Goal: Task Accomplishment & Management: Manage account settings

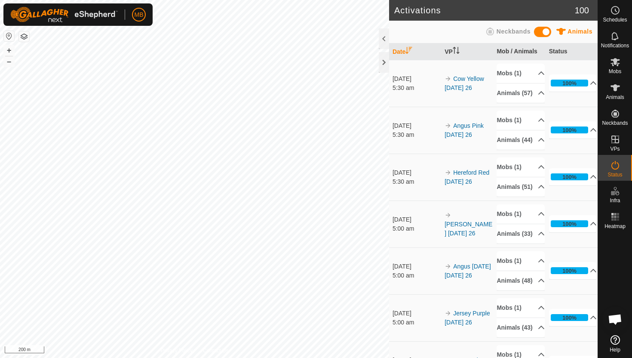
scroll to position [223, 0]
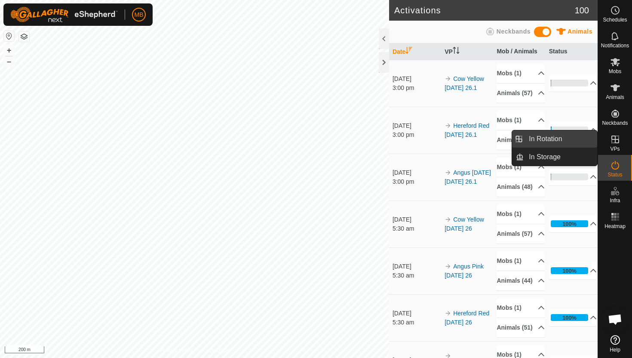
click at [573, 142] on link "In Rotation" at bounding box center [561, 138] width 74 height 17
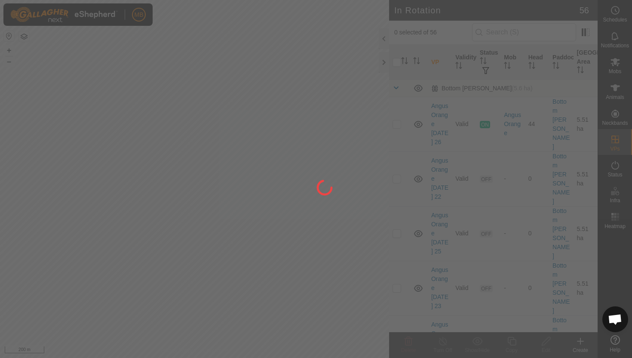
drag, startPoint x: 573, startPoint y: 142, endPoint x: 551, endPoint y: 145, distance: 22.7
click at [551, 145] on div at bounding box center [316, 179] width 632 height 358
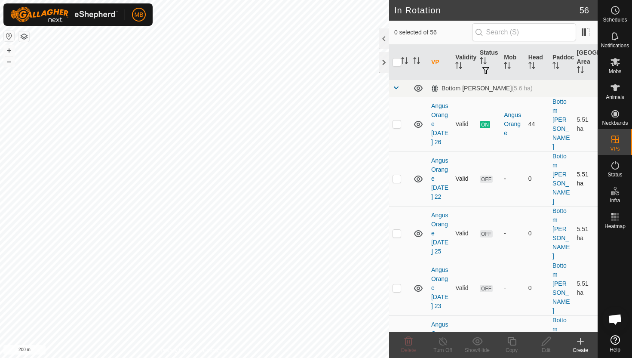
click at [397, 175] on p-checkbox at bounding box center [397, 178] width 9 height 7
checkbox input "true"
click at [397, 230] on p-checkbox at bounding box center [397, 233] width 9 height 7
checkbox input "true"
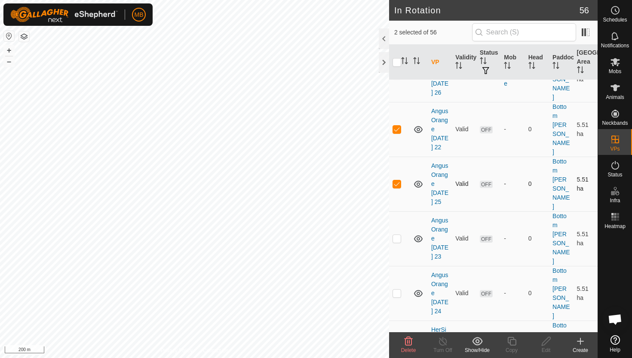
scroll to position [50, 0]
click at [397, 234] on p-checkbox at bounding box center [397, 237] width 9 height 7
checkbox input "true"
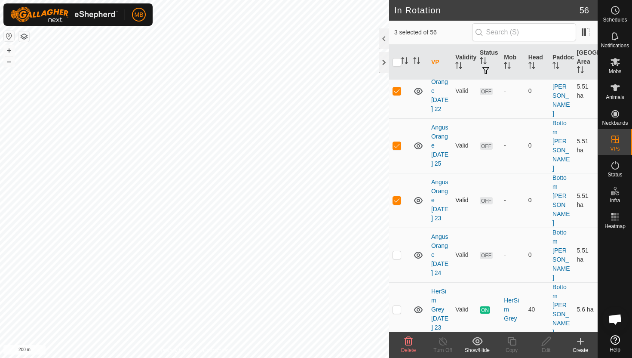
scroll to position [99, 0]
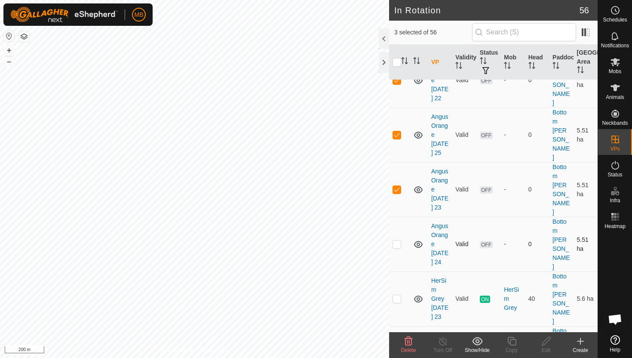
click at [397, 240] on p-checkbox at bounding box center [397, 243] width 9 height 7
checkbox input "true"
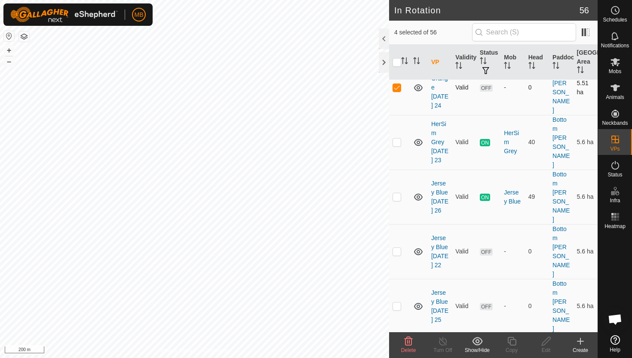
scroll to position [256, 0]
click at [399, 247] on p-checkbox at bounding box center [397, 250] width 9 height 7
checkbox input "true"
click at [397, 302] on p-checkbox at bounding box center [397, 305] width 9 height 7
checkbox input "true"
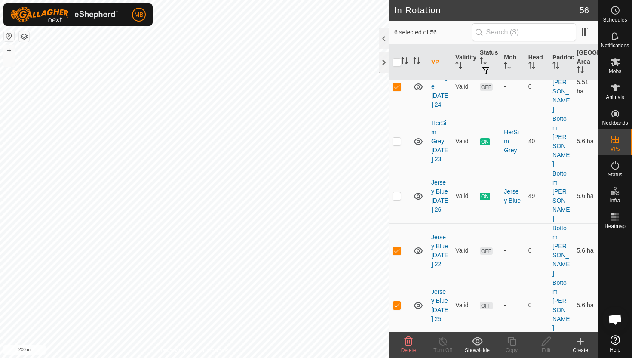
click at [396, 332] on td at bounding box center [399, 359] width 21 height 55
checkbox input "true"
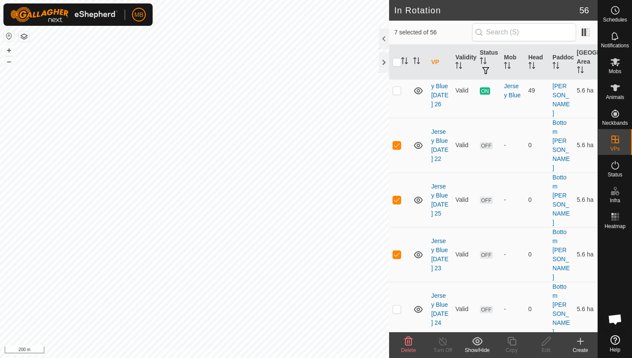
scroll to position [366, 0]
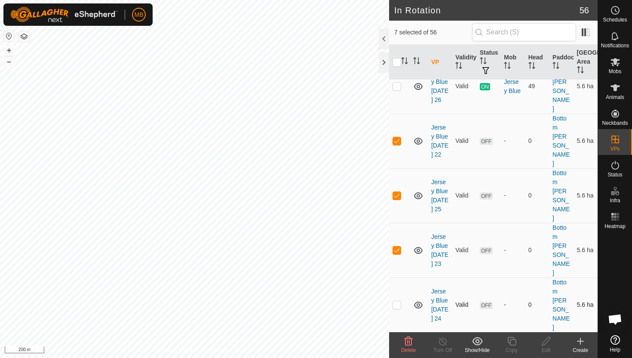
click at [395, 301] on p-checkbox at bounding box center [397, 304] width 9 height 7
checkbox input "true"
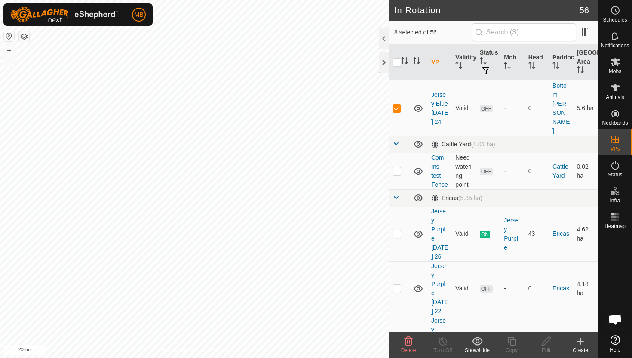
scroll to position [565, 0]
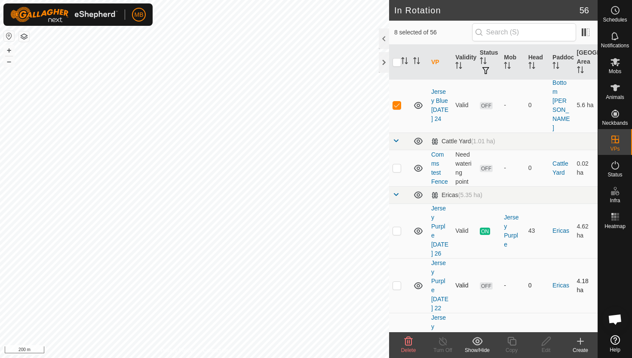
click at [395, 282] on p-checkbox at bounding box center [397, 285] width 9 height 7
checkbox input "true"
click at [395, 336] on p-checkbox at bounding box center [397, 339] width 9 height 7
checkbox input "true"
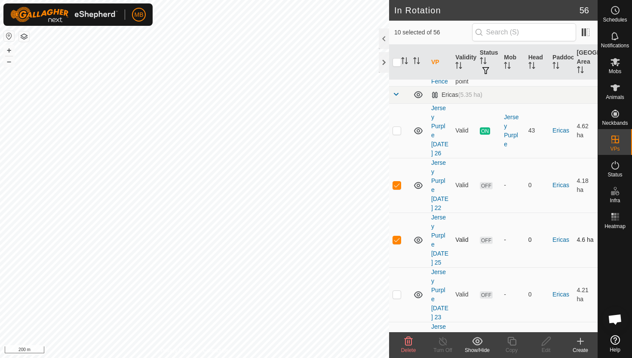
scroll to position [667, 0]
click at [397, 289] on p-checkbox at bounding box center [397, 292] width 9 height 7
checkbox input "true"
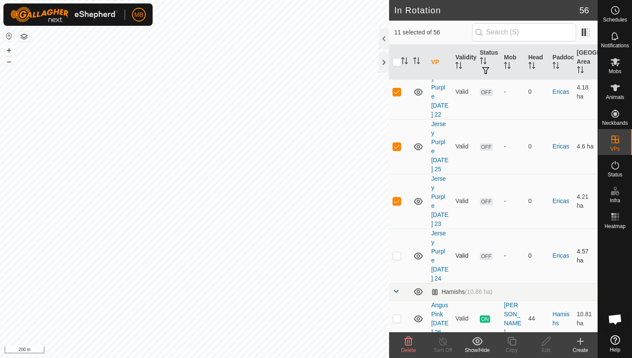
scroll to position [760, 0]
click at [397, 251] on p-checkbox at bounding box center [397, 254] width 9 height 7
checkbox input "true"
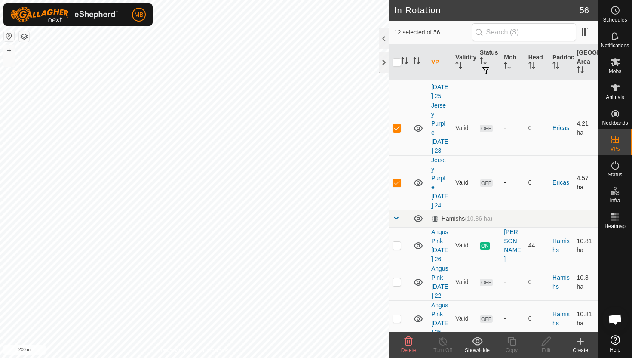
scroll to position [841, 0]
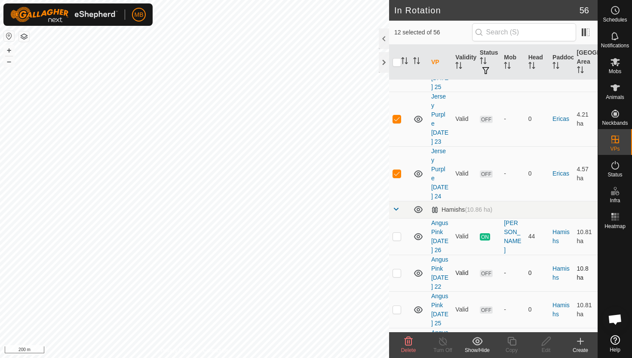
click at [398, 269] on p-checkbox at bounding box center [397, 272] width 9 height 7
checkbox input "true"
click at [397, 306] on p-checkbox at bounding box center [397, 309] width 9 height 7
checkbox input "true"
click at [400, 342] on p-checkbox at bounding box center [397, 345] width 9 height 7
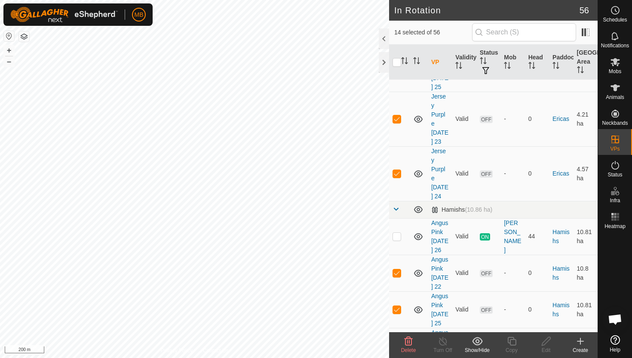
checkbox input "true"
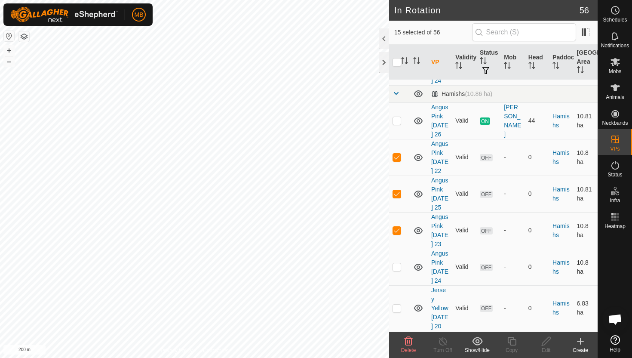
click at [399, 263] on p-checkbox at bounding box center [397, 266] width 9 height 7
checkbox input "true"
click at [397, 305] on p-checkbox at bounding box center [397, 308] width 9 height 7
checkbox input "true"
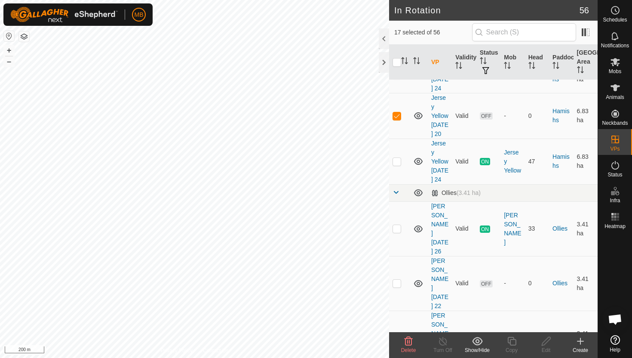
scroll to position [1150, 0]
click at [397, 278] on p-checkbox at bounding box center [397, 281] width 9 height 7
checkbox input "true"
click at [397, 333] on p-checkbox at bounding box center [397, 336] width 9 height 7
checkbox input "true"
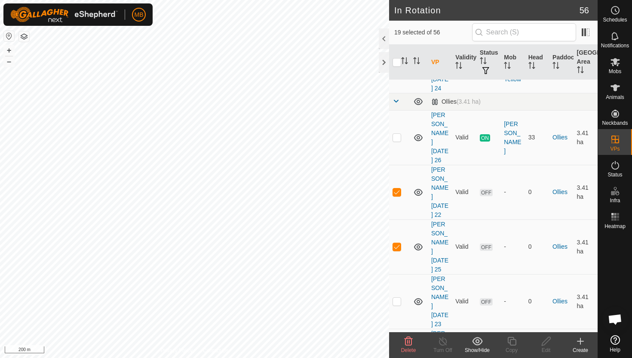
scroll to position [1241, 0]
click at [397, 297] on p-checkbox at bounding box center [397, 300] width 9 height 7
checkbox input "true"
click at [398, 351] on p-checkbox at bounding box center [397, 354] width 9 height 7
checkbox input "true"
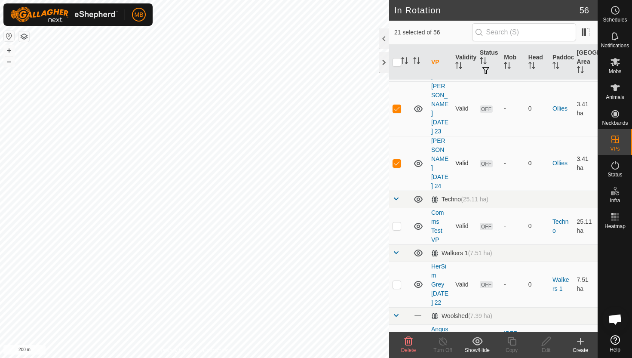
scroll to position [1435, 0]
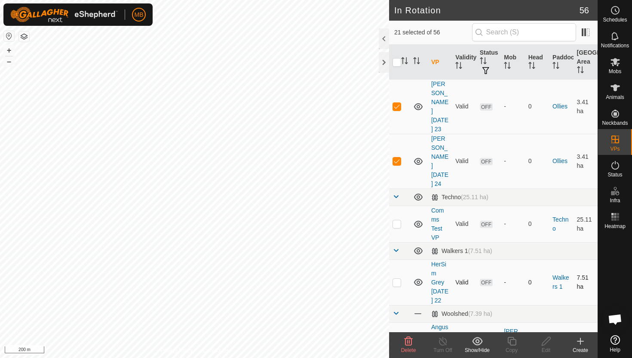
click at [397, 279] on p-checkbox at bounding box center [397, 282] width 9 height 7
checkbox input "true"
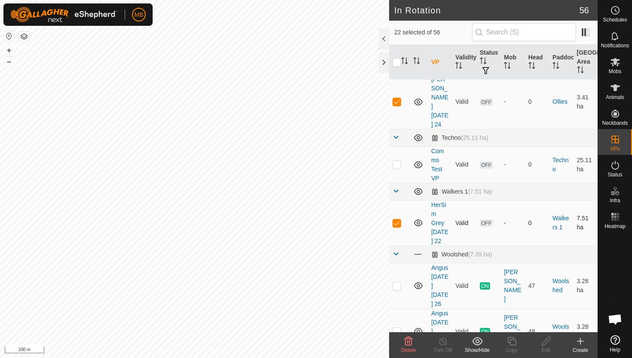
scroll to position [1501, 0]
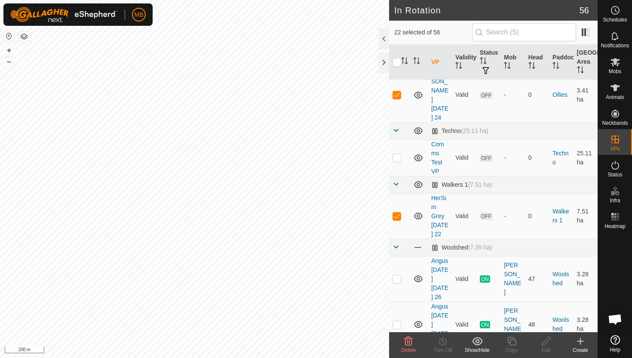
checkbox input "true"
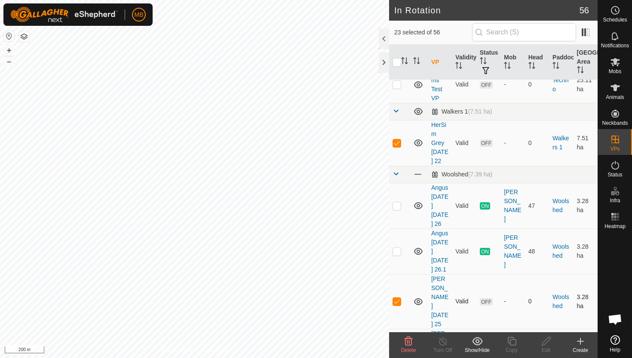
scroll to position [1578, 0]
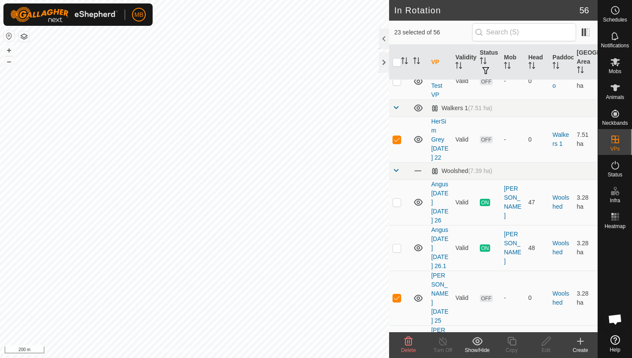
click at [396, 349] on p-checkbox at bounding box center [397, 352] width 9 height 7
checkbox input "true"
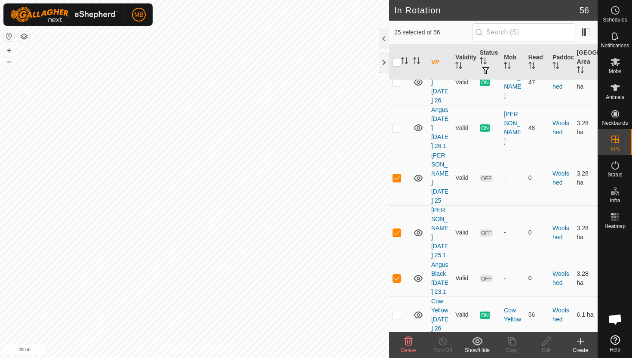
scroll to position [1702, 0]
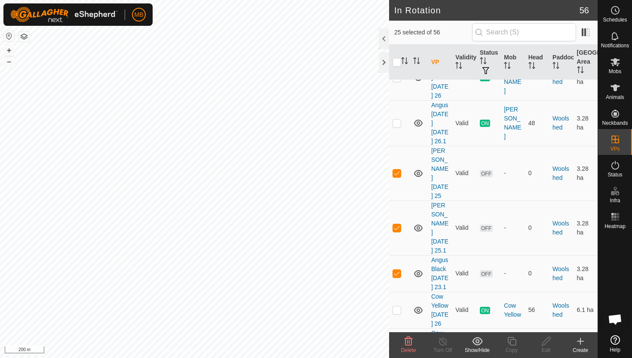
checkbox input "true"
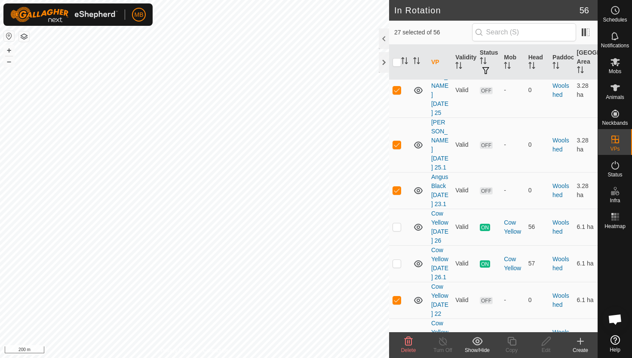
scroll to position [1800, 0]
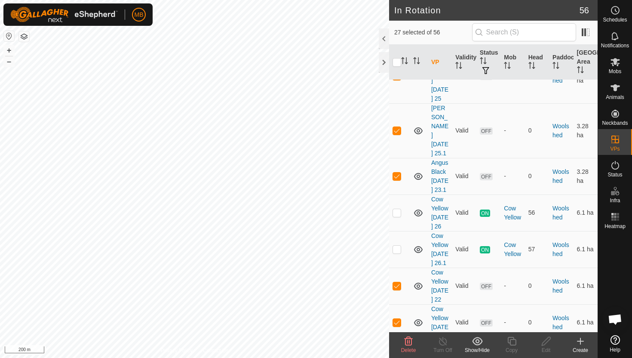
click at [398, 355] on p-checkbox at bounding box center [397, 358] width 9 height 7
checkbox input "true"
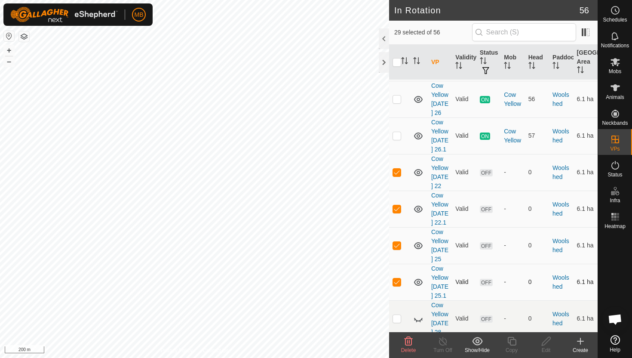
scroll to position [1914, 0]
click at [399, 351] on p-checkbox at bounding box center [397, 354] width 9 height 7
checkbox input "true"
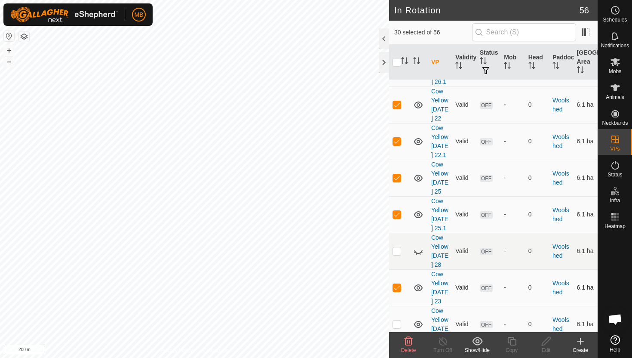
scroll to position [1983, 0]
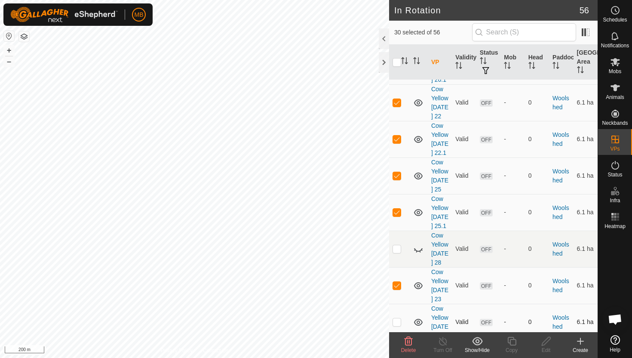
click at [396, 318] on p-checkbox at bounding box center [397, 321] width 9 height 7
checkbox input "true"
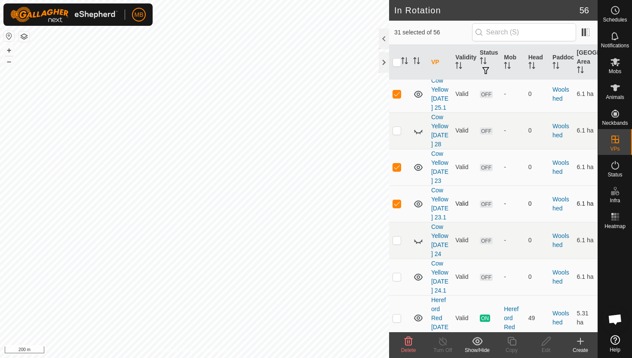
scroll to position [2106, 0]
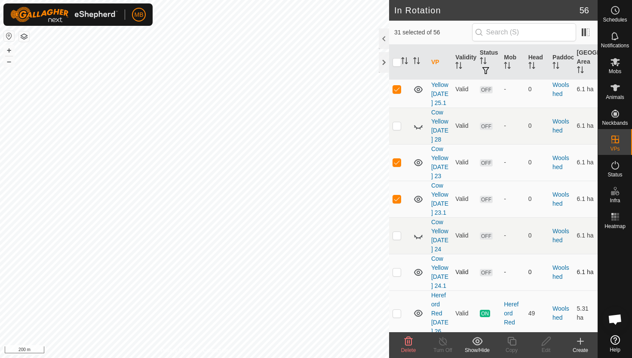
click at [397, 268] on p-checkbox at bounding box center [397, 271] width 9 height 7
checkbox input "true"
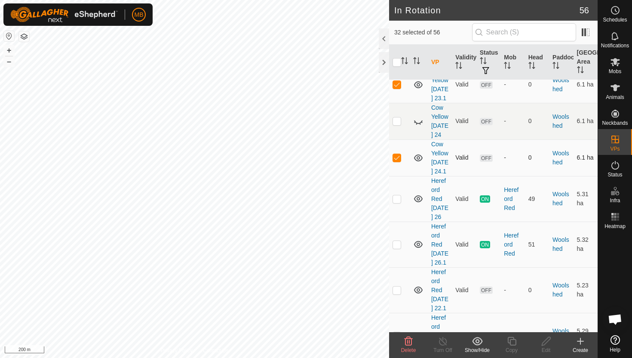
scroll to position [2231, 0]
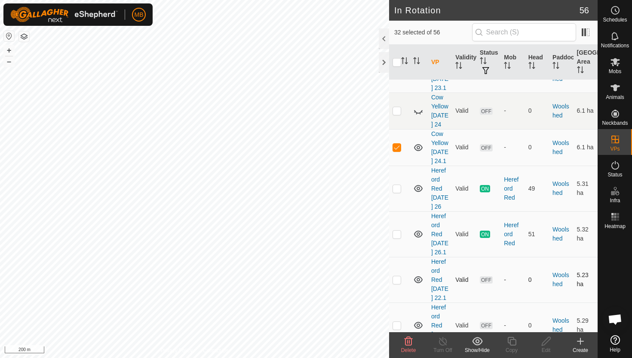
click at [395, 276] on p-checkbox at bounding box center [397, 279] width 9 height 7
checkbox input "true"
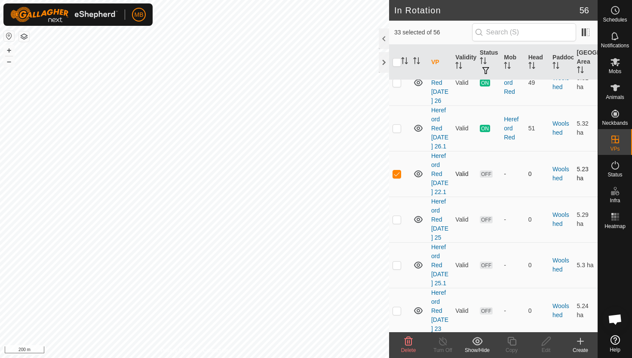
scroll to position [2339, 0]
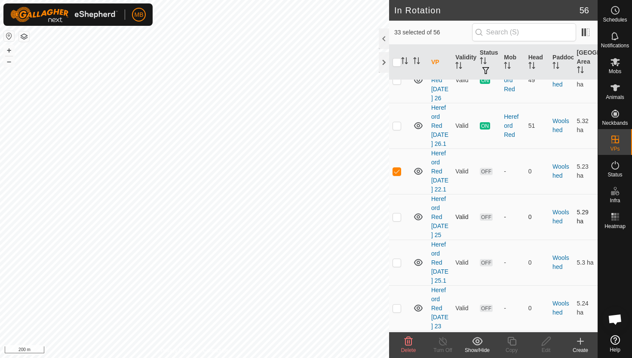
click at [397, 213] on p-checkbox at bounding box center [397, 216] width 9 height 7
checkbox input "true"
click at [400, 259] on p-checkbox at bounding box center [397, 262] width 9 height 7
checkbox input "true"
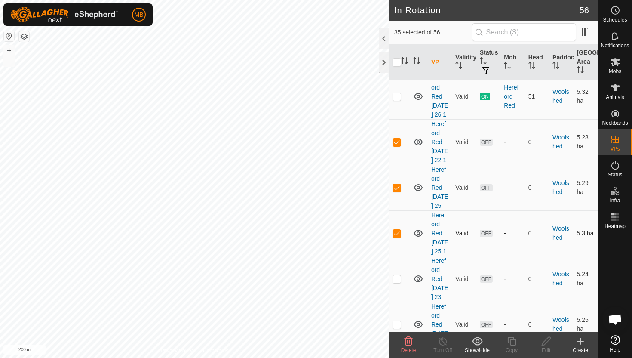
scroll to position [2372, 0]
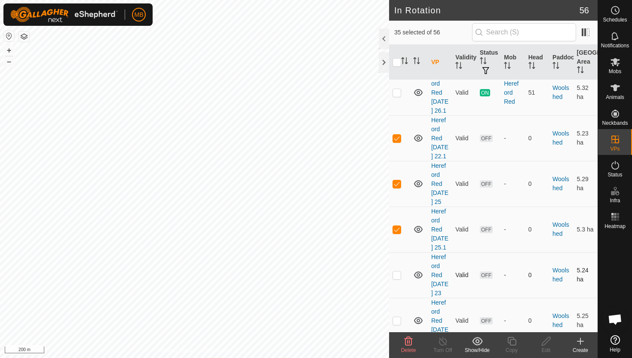
click at [397, 271] on p-checkbox at bounding box center [397, 274] width 9 height 7
checkbox input "true"
click at [399, 317] on p-checkbox at bounding box center [397, 320] width 9 height 7
checkbox input "true"
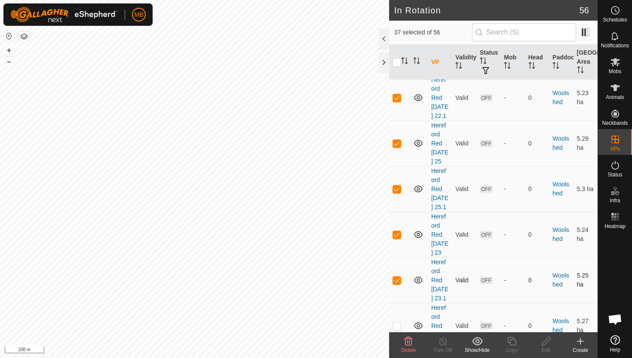
scroll to position [2438, 0]
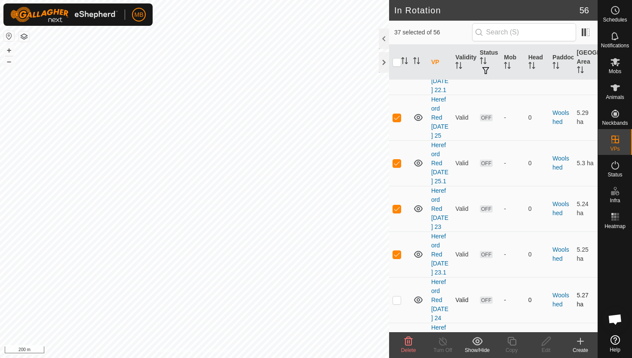
click at [400, 296] on p-checkbox at bounding box center [397, 299] width 9 height 7
checkbox input "true"
click at [399, 342] on p-checkbox at bounding box center [397, 345] width 9 height 7
checkbox input "true"
click at [409, 342] on icon at bounding box center [408, 341] width 10 height 10
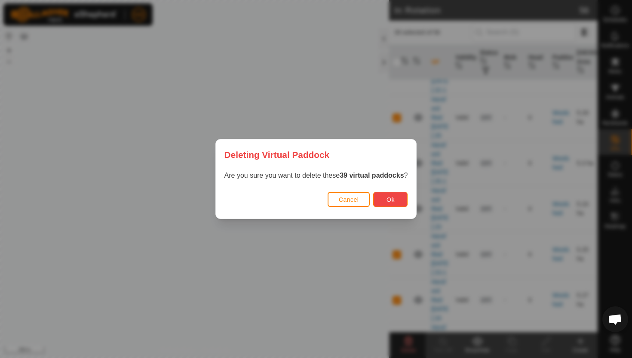
click at [395, 200] on span "Ok" at bounding box center [391, 199] width 8 height 7
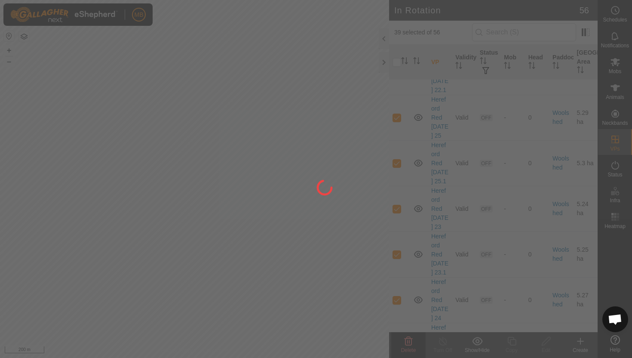
checkbox input "false"
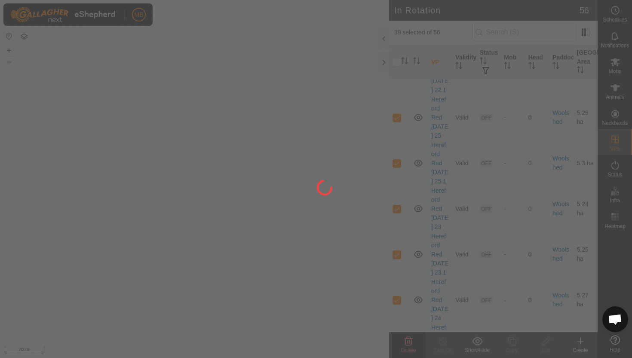
checkbox input "false"
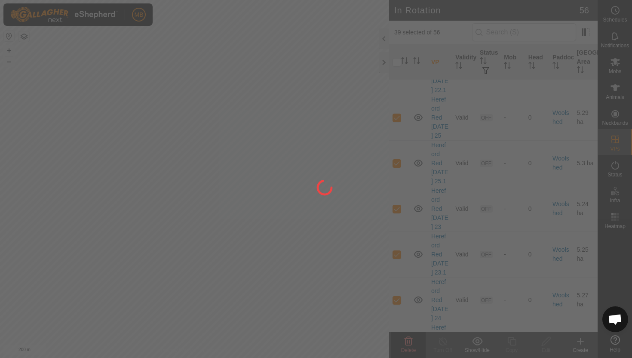
checkbox input "false"
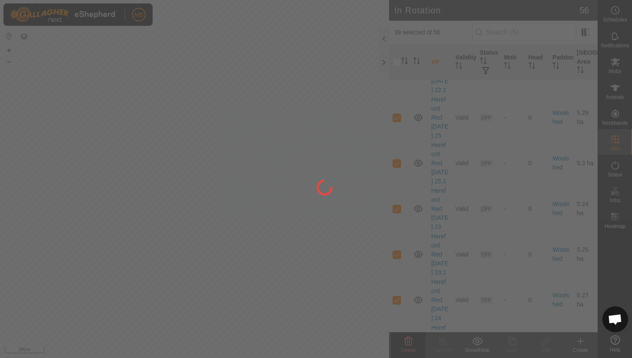
checkbox input "false"
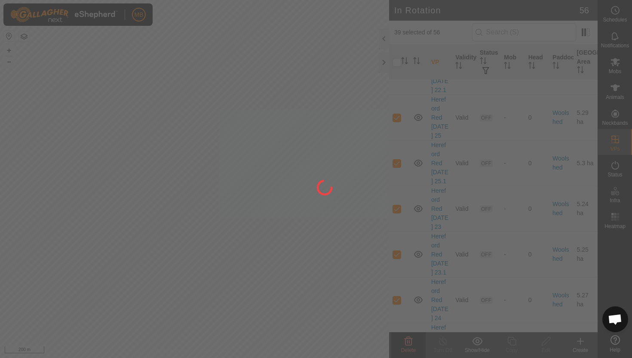
checkbox input "false"
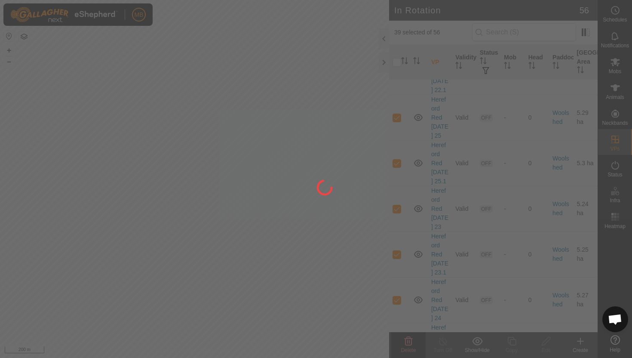
checkbox input "false"
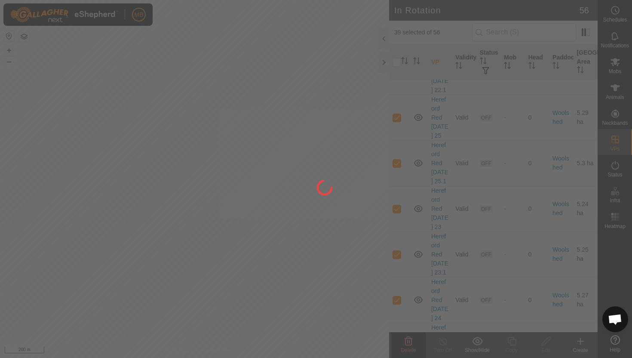
checkbox input "false"
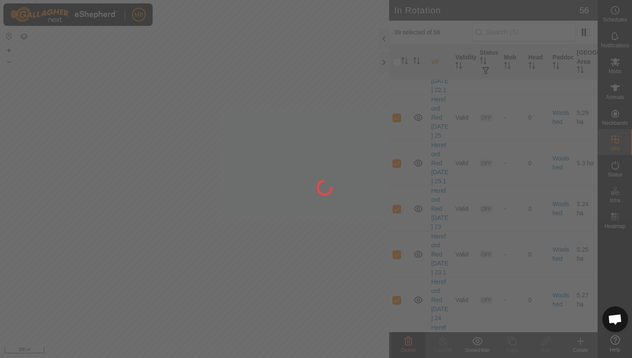
checkbox input "false"
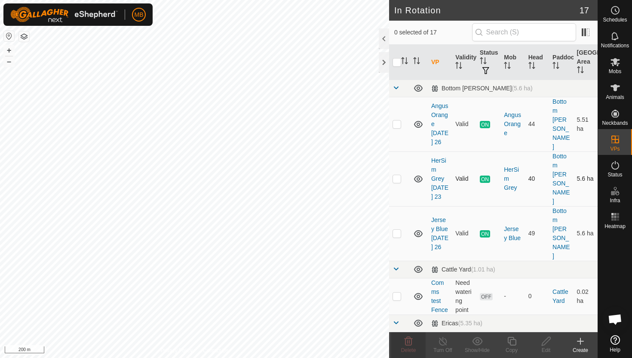
scroll to position [1, 0]
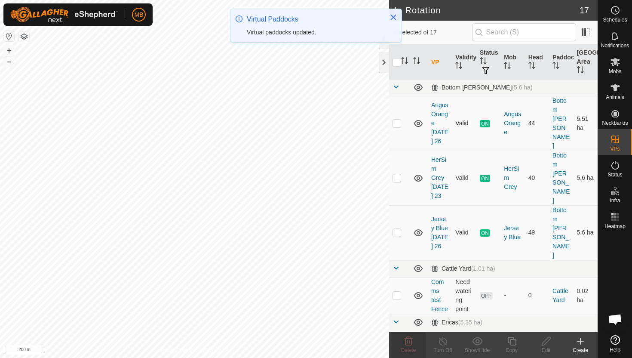
click at [397, 120] on p-checkbox at bounding box center [397, 123] width 9 height 7
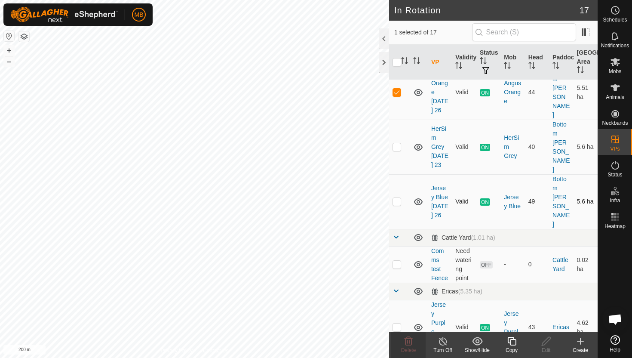
scroll to position [0, 0]
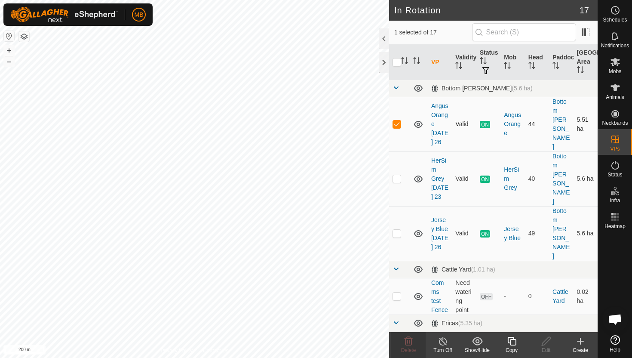
click at [397, 120] on p-checkbox at bounding box center [397, 123] width 9 height 7
checkbox input "false"
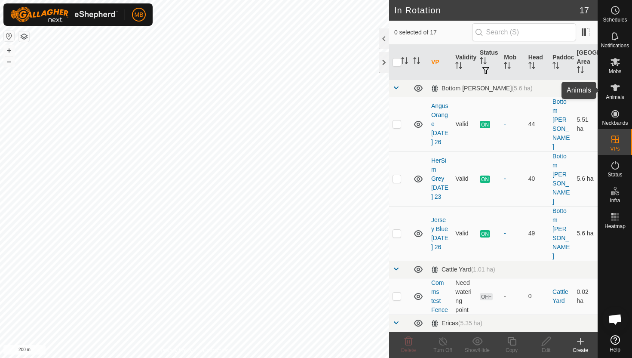
click at [612, 92] on icon at bounding box center [615, 88] width 10 height 10
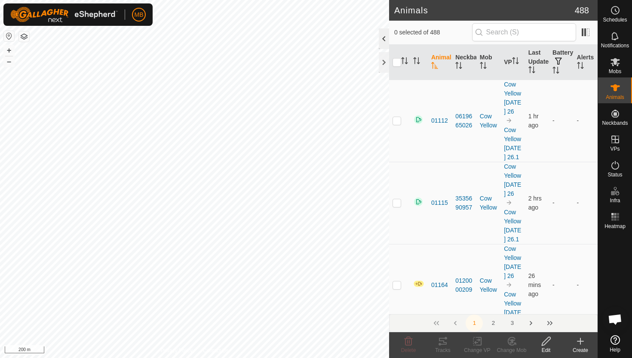
click at [387, 36] on div at bounding box center [384, 38] width 10 height 21
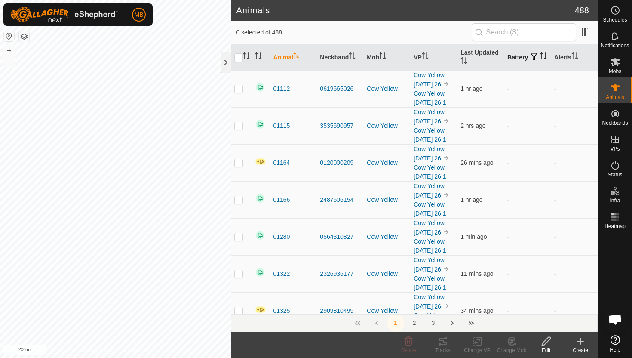
click at [545, 59] on icon "Activate to sort" at bounding box center [545, 55] width 1 height 7
click at [540, 59] on icon "Activate to sort" at bounding box center [543, 55] width 7 height 7
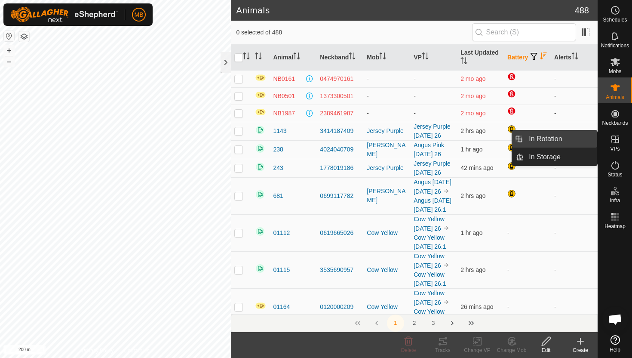
click at [581, 142] on link "In Rotation" at bounding box center [561, 138] width 74 height 17
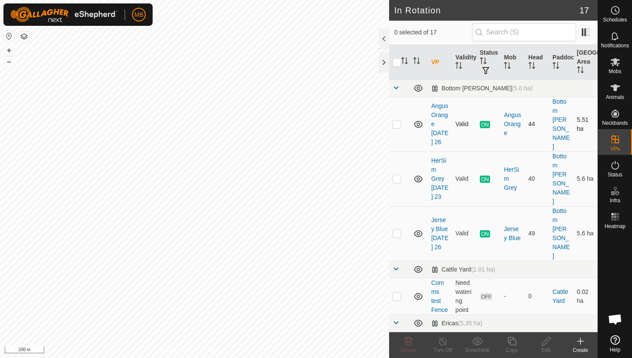
click at [395, 120] on p-checkbox at bounding box center [397, 123] width 9 height 7
checkbox input "true"
click at [8, 54] on button "+" at bounding box center [9, 50] width 10 height 10
click at [12, 49] on button "+" at bounding box center [9, 50] width 10 height 10
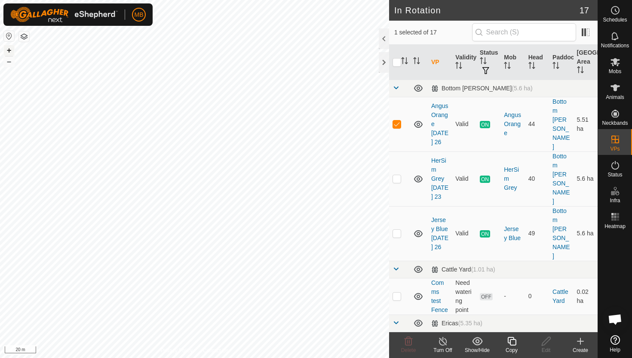
click at [12, 49] on button "+" at bounding box center [9, 50] width 10 height 10
click at [514, 342] on icon at bounding box center [512, 341] width 11 height 10
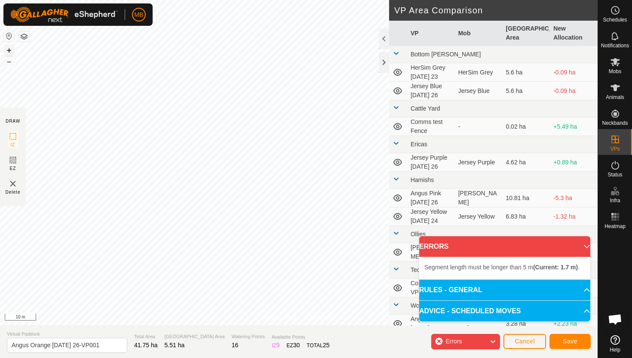
click at [9, 46] on button "+" at bounding box center [9, 50] width 10 height 10
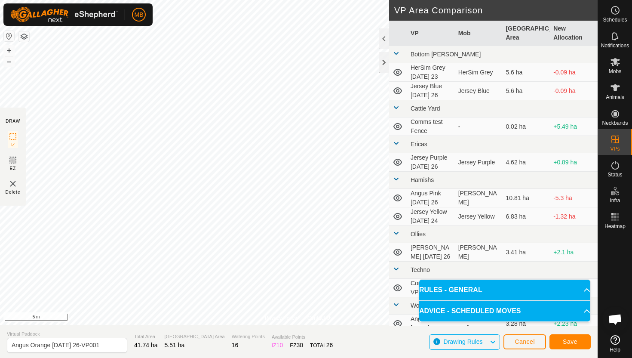
click at [282, 0] on html "MB Schedules Notifications Mobs Animals Neckbands VPs Status Infra Heatmap Help…" at bounding box center [316, 179] width 632 height 358
click at [275, 0] on html "MB Schedules Notifications Mobs Animals Neckbands VPs Status Infra Heatmap Help…" at bounding box center [316, 179] width 632 height 358
click at [296, 0] on html "MB Schedules Notifications Mobs Animals Neckbands VPs Status Infra Heatmap Help…" at bounding box center [316, 179] width 632 height 358
click at [286, 0] on html "MB Schedules Notifications Mobs Animals Neckbands VPs Status Infra Heatmap Help…" at bounding box center [316, 179] width 632 height 358
click at [105, 344] on input "Angus Orange [DATE] 26-VP001" at bounding box center [67, 345] width 120 height 15
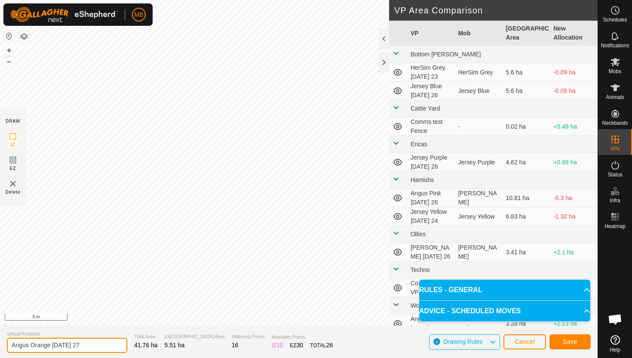
type input "Angus Orange [DATE] 27"
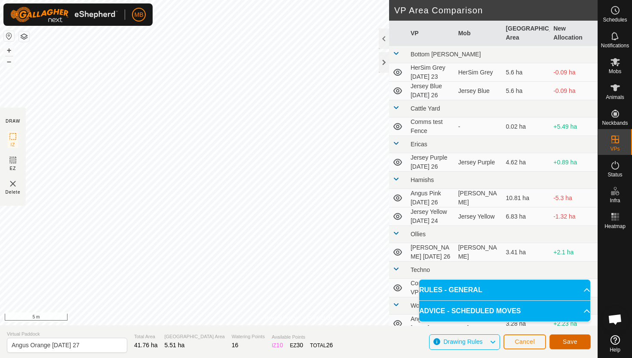
click at [577, 340] on span "Save" at bounding box center [570, 341] width 15 height 7
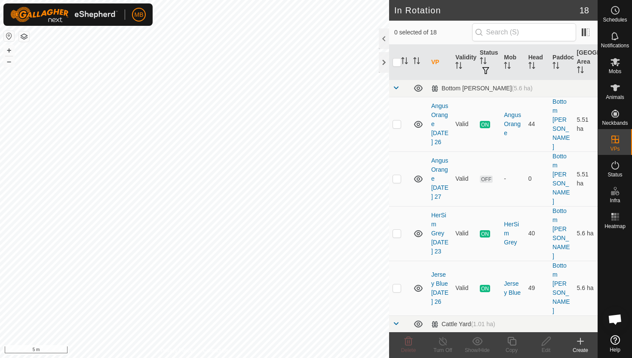
click at [577, 340] on icon at bounding box center [581, 341] width 10 height 10
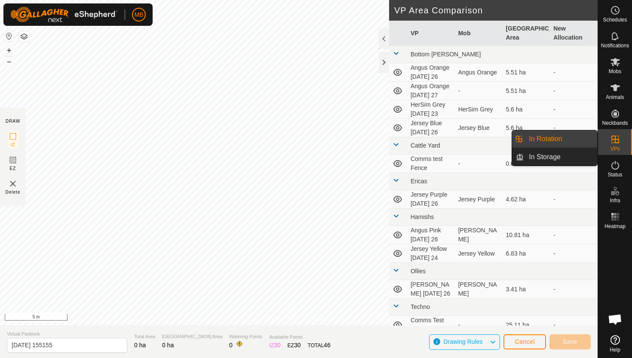
click at [578, 142] on link "In Rotation" at bounding box center [561, 138] width 74 height 17
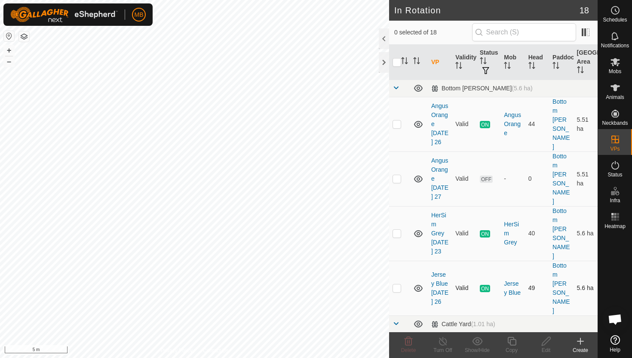
click at [397, 284] on p-checkbox at bounding box center [397, 287] width 9 height 7
checkbox input "true"
click at [511, 343] on icon at bounding box center [512, 341] width 11 height 10
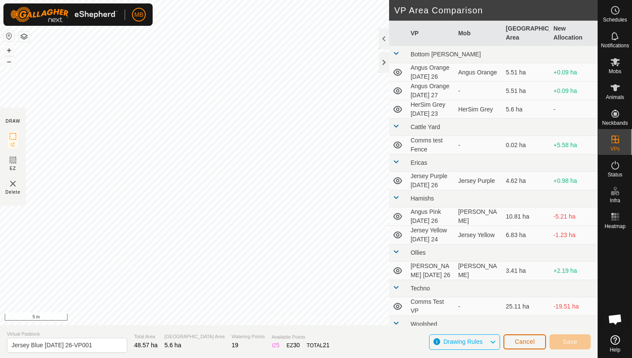
click at [254, 200] on div "Privacy Policy Contact Us Type: Inclusion Zone undefined Animal + – ⇧ i 5 m DRA…" at bounding box center [299, 179] width 598 height 358
click at [12, 66] on button "–" at bounding box center [9, 61] width 10 height 10
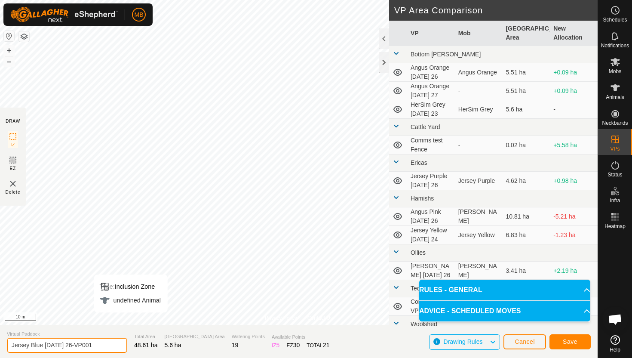
click at [98, 345] on input "Jersey Blue [DATE] 26-VP001" at bounding box center [67, 345] width 120 height 15
type input "Jersey Blue [DATE] 27"
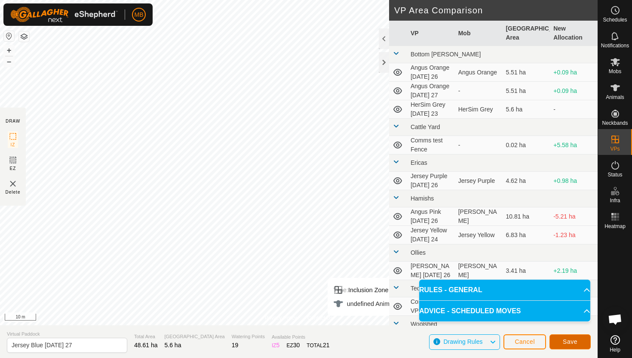
click at [573, 338] on span "Save" at bounding box center [570, 341] width 15 height 7
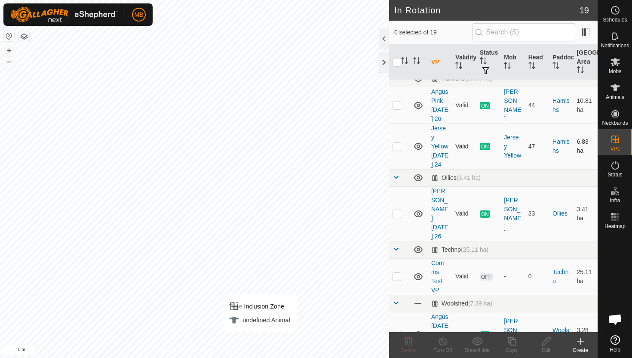
scroll to position [431, 0]
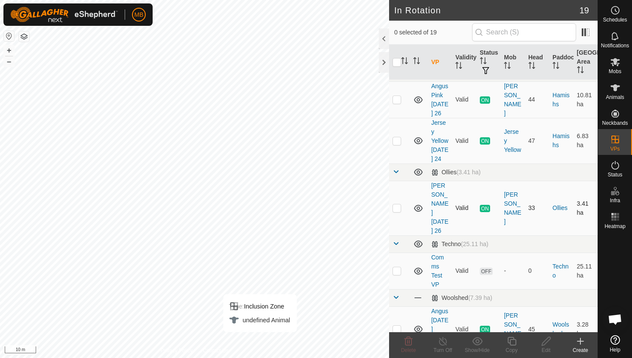
click at [398, 204] on p-checkbox at bounding box center [397, 207] width 9 height 7
checkbox input "true"
click at [512, 342] on icon at bounding box center [512, 341] width 11 height 10
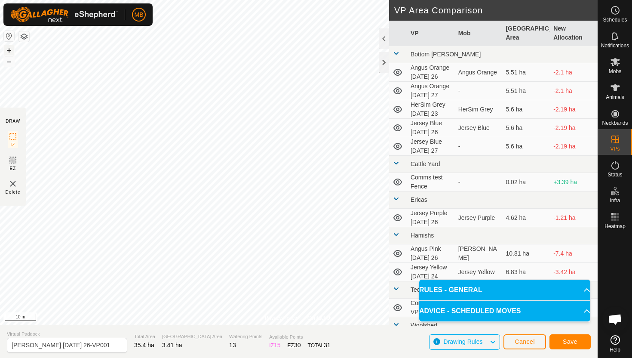
click at [9, 48] on button "+" at bounding box center [9, 50] width 10 height 10
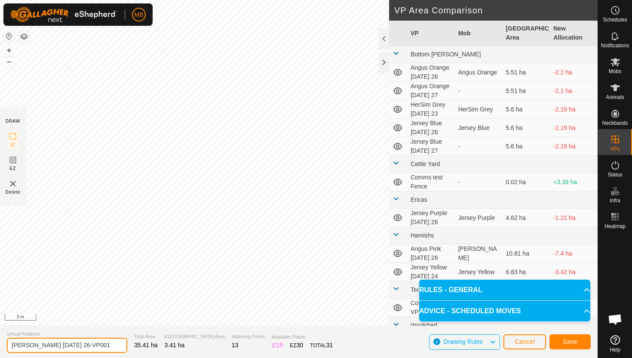
click at [100, 348] on input "[PERSON_NAME] [DATE] 26-VP001" at bounding box center [67, 345] width 120 height 15
type input "[PERSON_NAME] [DATE] 27"
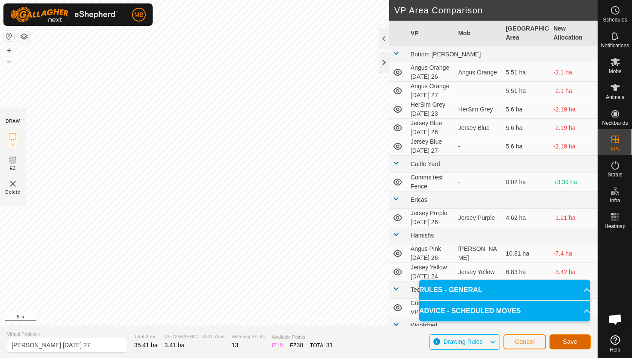
click at [580, 337] on button "Save" at bounding box center [570, 341] width 41 height 15
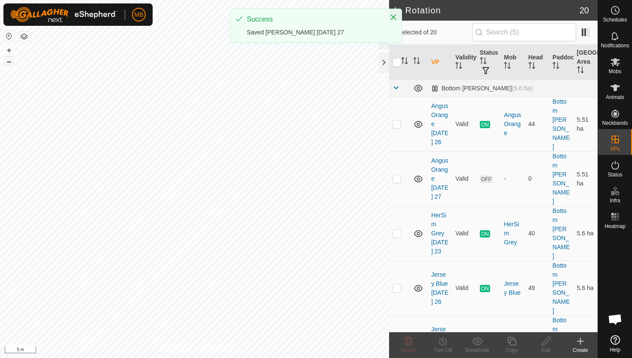
click at [9, 63] on button "–" at bounding box center [9, 61] width 10 height 10
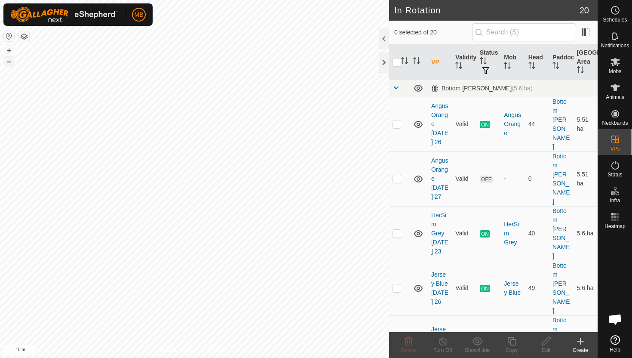
click at [9, 63] on button "–" at bounding box center [9, 61] width 10 height 10
click at [397, 230] on p-checkbox at bounding box center [397, 233] width 9 height 7
checkbox input "false"
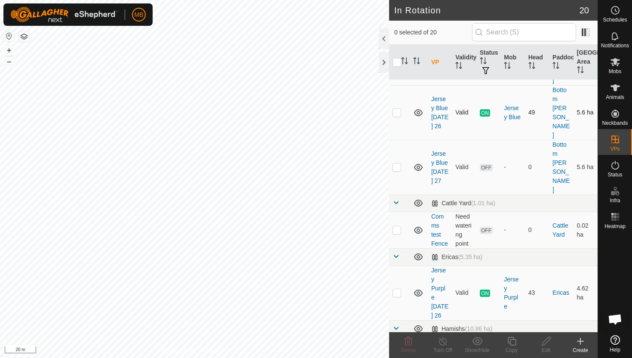
scroll to position [187, 0]
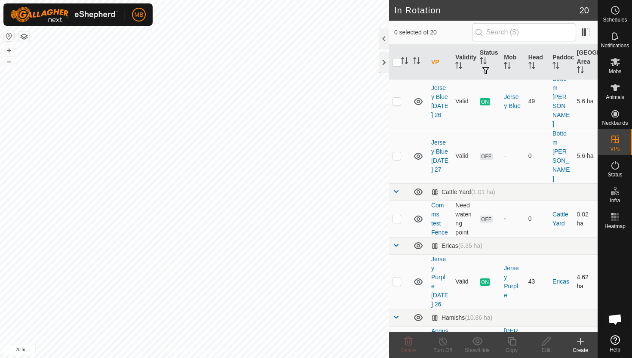
click at [398, 278] on p-checkbox at bounding box center [397, 281] width 9 height 7
checkbox input "true"
click at [514, 341] on icon at bounding box center [512, 341] width 11 height 10
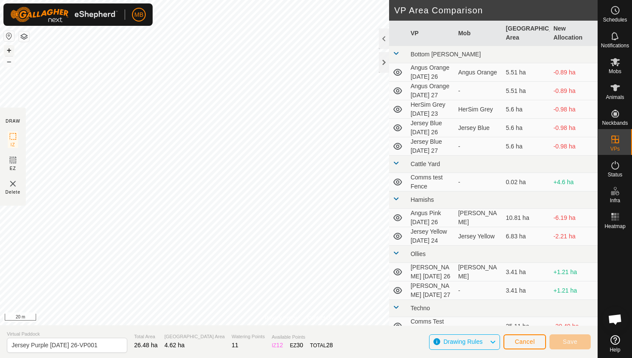
click at [10, 49] on button "+" at bounding box center [9, 50] width 10 height 10
click at [9, 49] on button "+" at bounding box center [9, 50] width 10 height 10
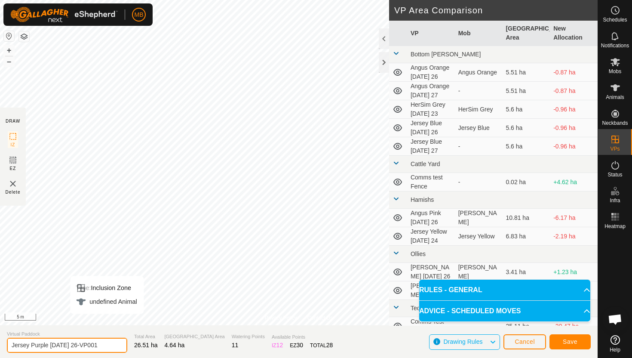
click at [102, 345] on input "Jersey Purple [DATE] 26-VP001" at bounding box center [67, 345] width 120 height 15
type input "Jersey Purple [DATE] 27"
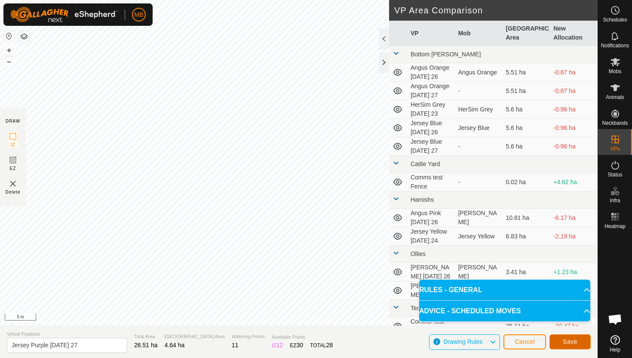
click at [577, 337] on button "Save" at bounding box center [570, 341] width 41 height 15
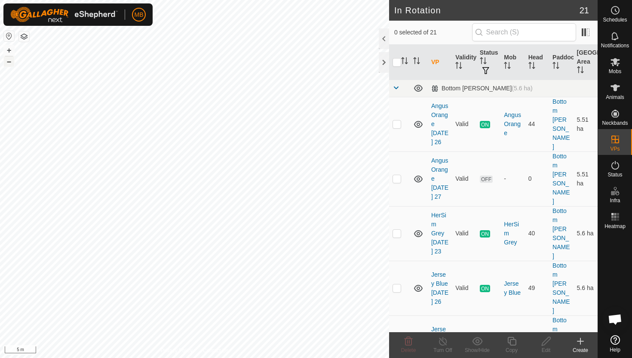
click at [9, 64] on button "–" at bounding box center [9, 61] width 10 height 10
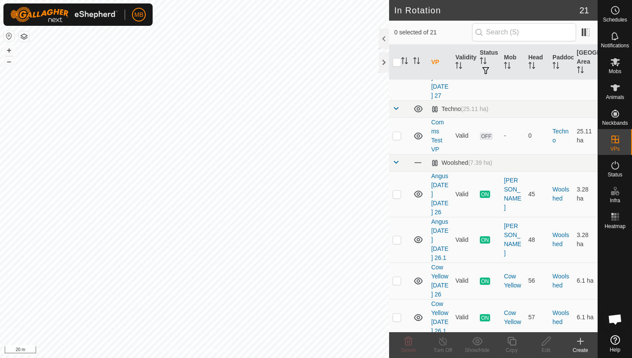
scroll to position [677, 0]
click at [397, 312] on p-checkbox at bounding box center [397, 315] width 9 height 7
checkbox input "true"
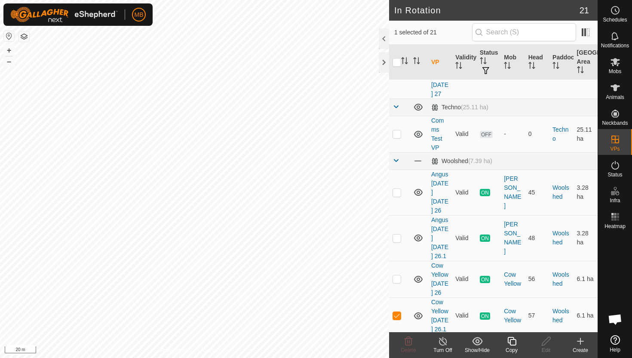
click at [513, 345] on icon at bounding box center [512, 341] width 9 height 9
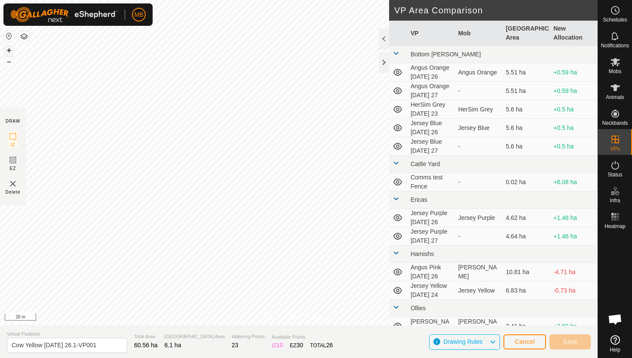
click at [6, 49] on button "+" at bounding box center [9, 50] width 10 height 10
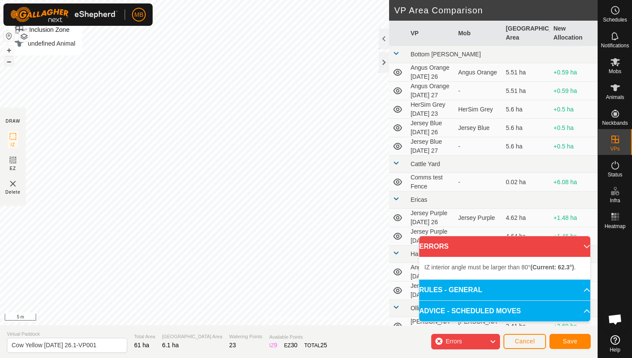
click at [10, 64] on button "–" at bounding box center [9, 61] width 10 height 10
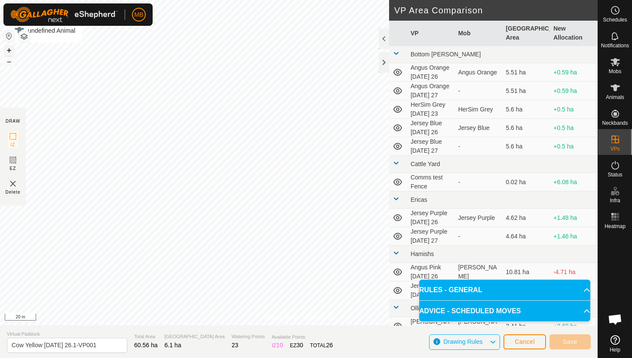
click at [10, 50] on button "+" at bounding box center [9, 50] width 10 height 10
click at [6, 52] on button "+" at bounding box center [9, 50] width 10 height 10
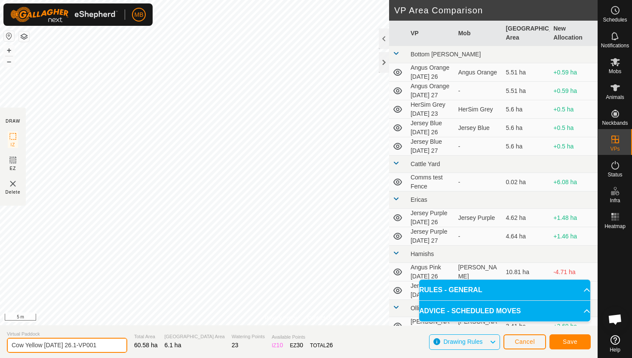
click at [97, 344] on input "Cow Yellow [DATE] 26.1-VP001" at bounding box center [67, 345] width 120 height 15
type input "Cow Yellow [DATE] 27"
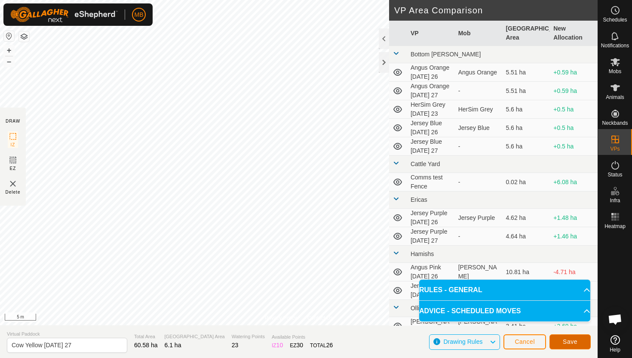
click at [580, 343] on button "Save" at bounding box center [570, 341] width 41 height 15
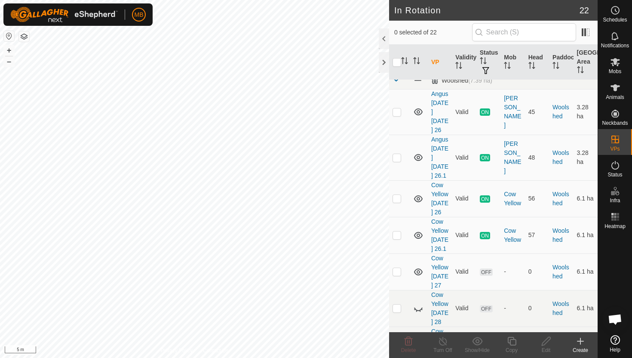
scroll to position [760, 0]
click at [395, 266] on p-checkbox at bounding box center [397, 269] width 9 height 7
checkbox input "true"
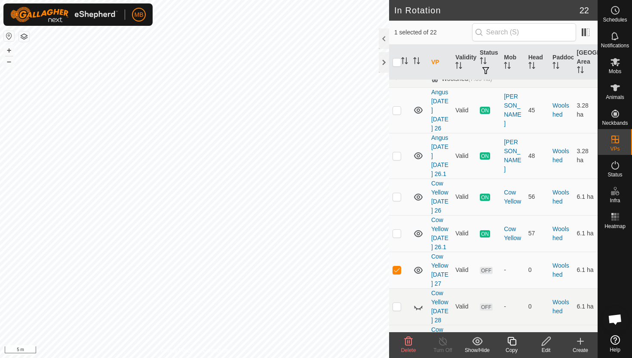
click at [514, 343] on icon at bounding box center [512, 341] width 11 height 10
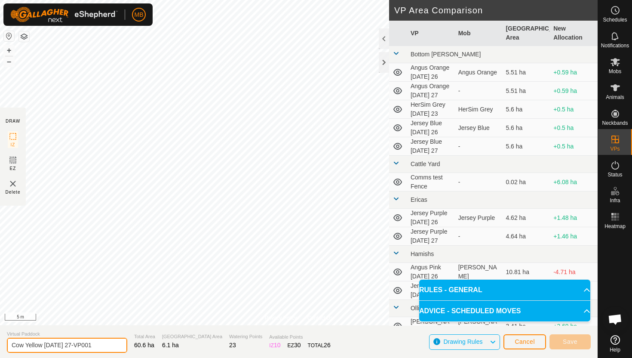
click at [101, 345] on input "Cow Yellow [DATE] 27-VP001" at bounding box center [67, 345] width 120 height 15
type input "Cow Yellow [DATE] 27.1"
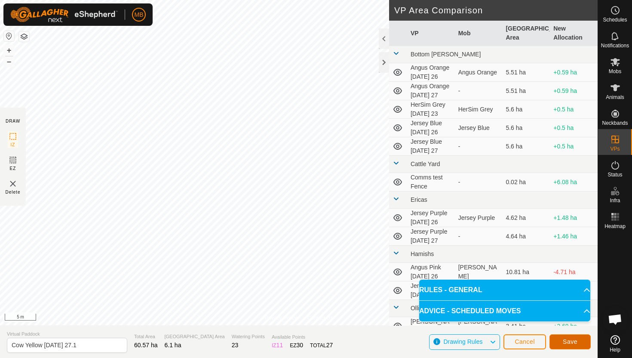
click at [577, 341] on span "Save" at bounding box center [570, 341] width 15 height 7
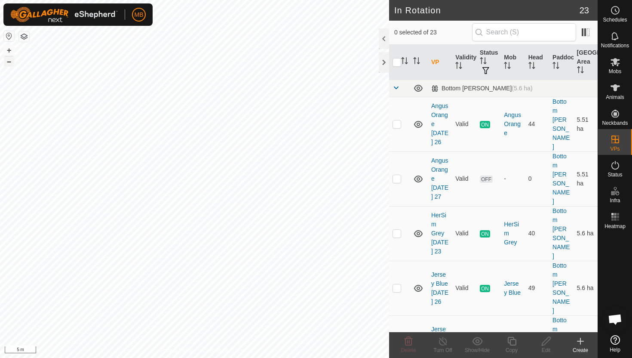
click at [11, 62] on button "–" at bounding box center [9, 61] width 10 height 10
click at [6, 60] on button "–" at bounding box center [9, 61] width 10 height 10
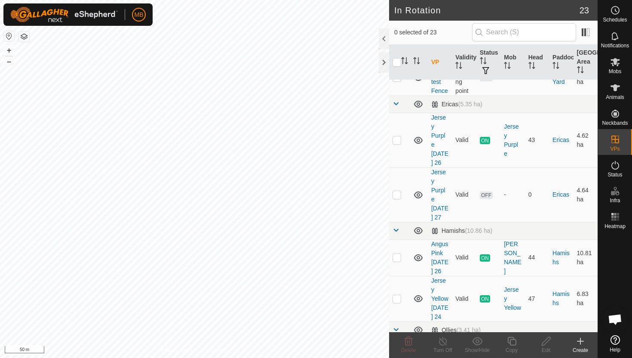
scroll to position [317, 0]
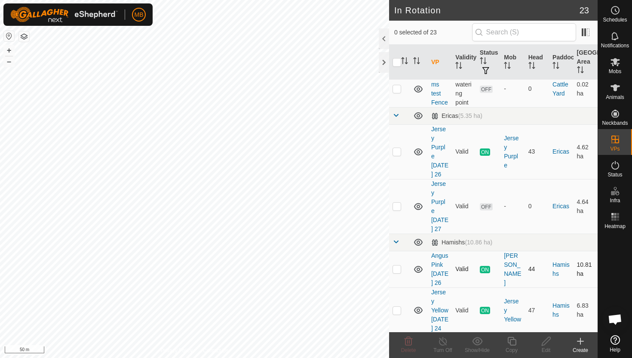
click at [397, 265] on p-checkbox at bounding box center [397, 268] width 9 height 7
checkbox input "true"
click at [513, 341] on icon at bounding box center [512, 341] width 11 height 10
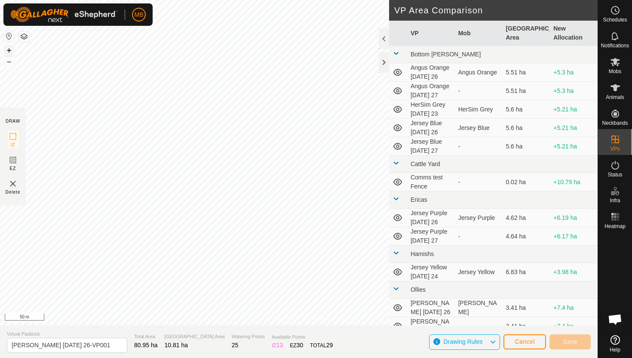
click at [10, 48] on button "+" at bounding box center [9, 50] width 10 height 10
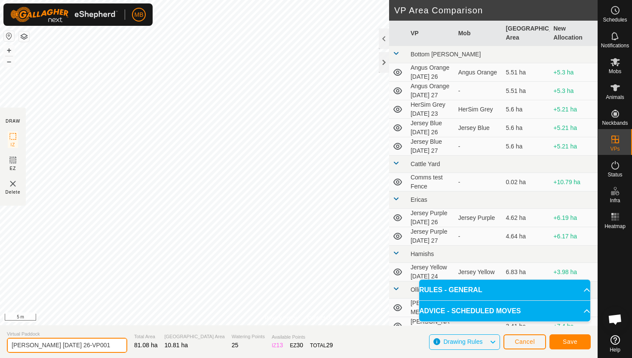
click at [99, 344] on input "[PERSON_NAME] [DATE] 26-VP001" at bounding box center [67, 345] width 120 height 15
type input "Angus Pink [DATE] 27"
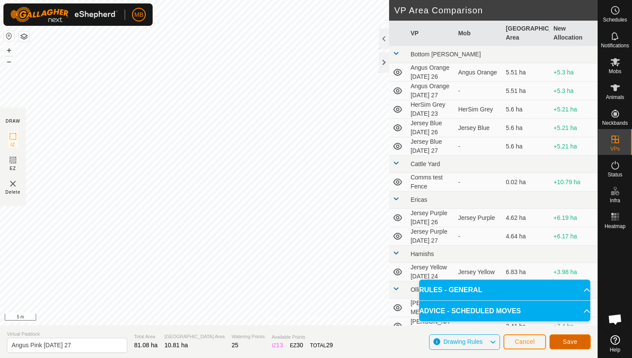
click at [566, 344] on span "Save" at bounding box center [570, 341] width 15 height 7
